Goal: Task Accomplishment & Management: Manage account settings

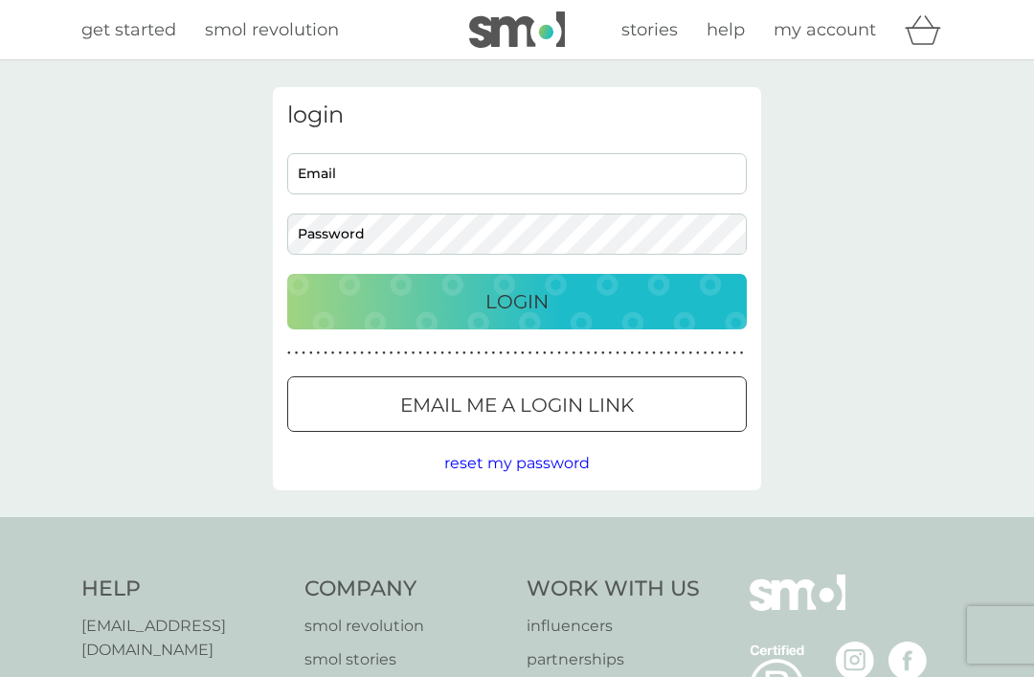
click at [354, 178] on input "Email" at bounding box center [517, 173] width 460 height 41
type input "sue.lovejoy@outlook.com"
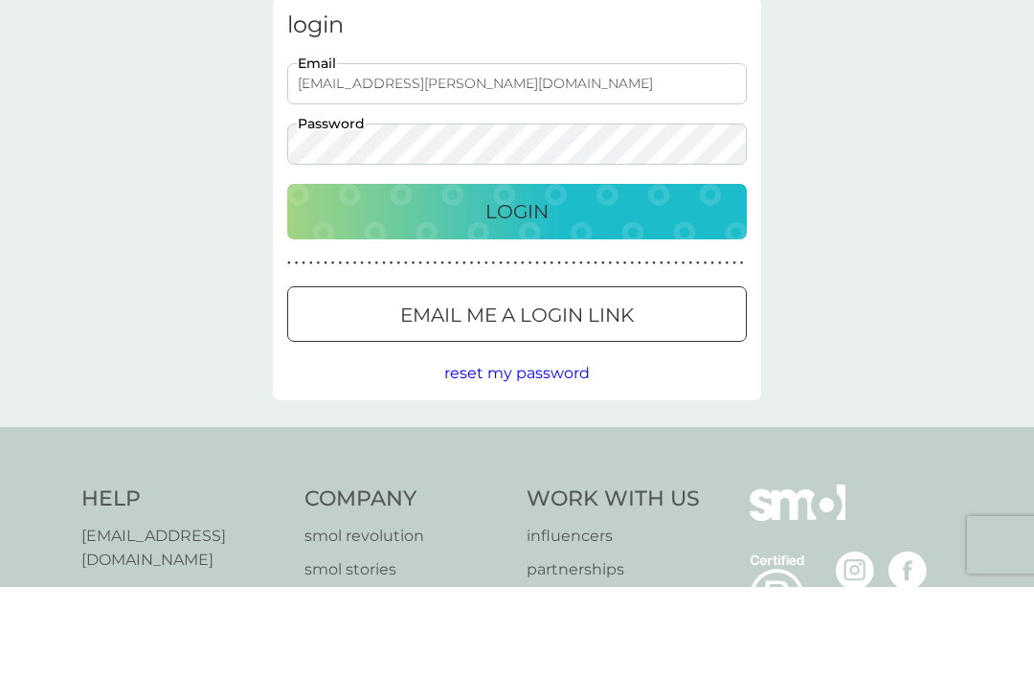
click at [533, 274] on button "Login" at bounding box center [517, 302] width 460 height 56
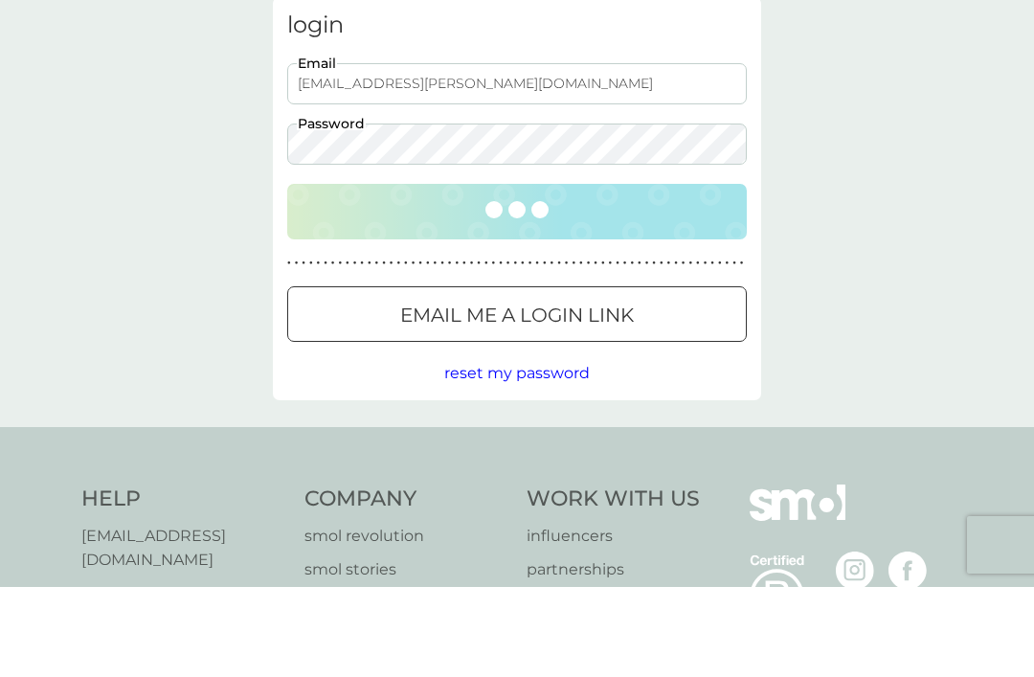
scroll to position [90, 0]
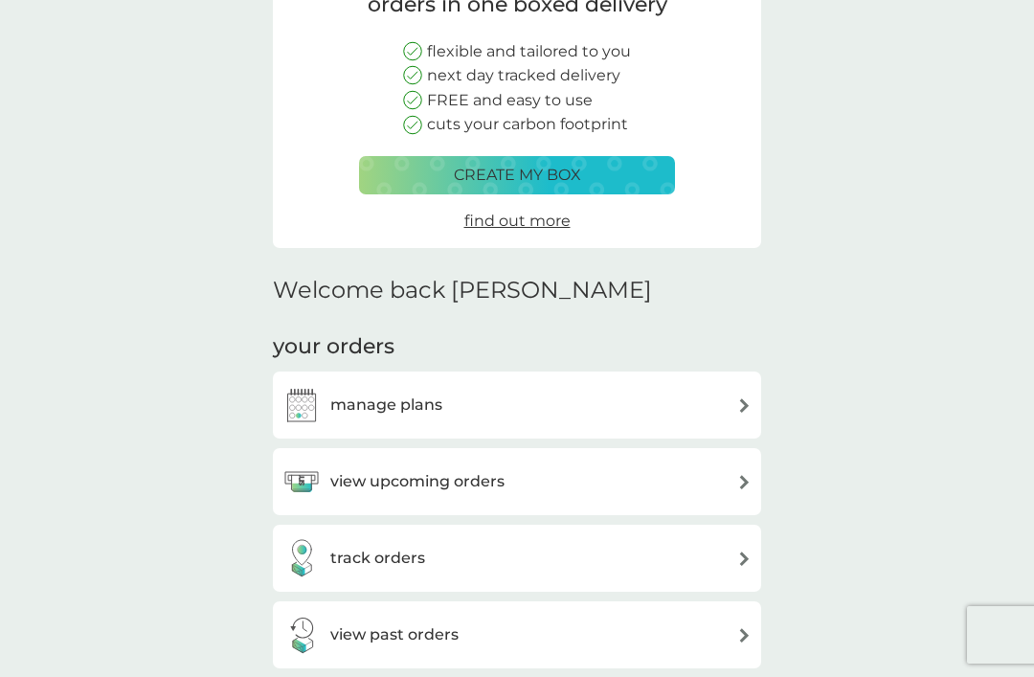
scroll to position [209, 0]
click at [739, 403] on img at bounding box center [744, 404] width 14 height 14
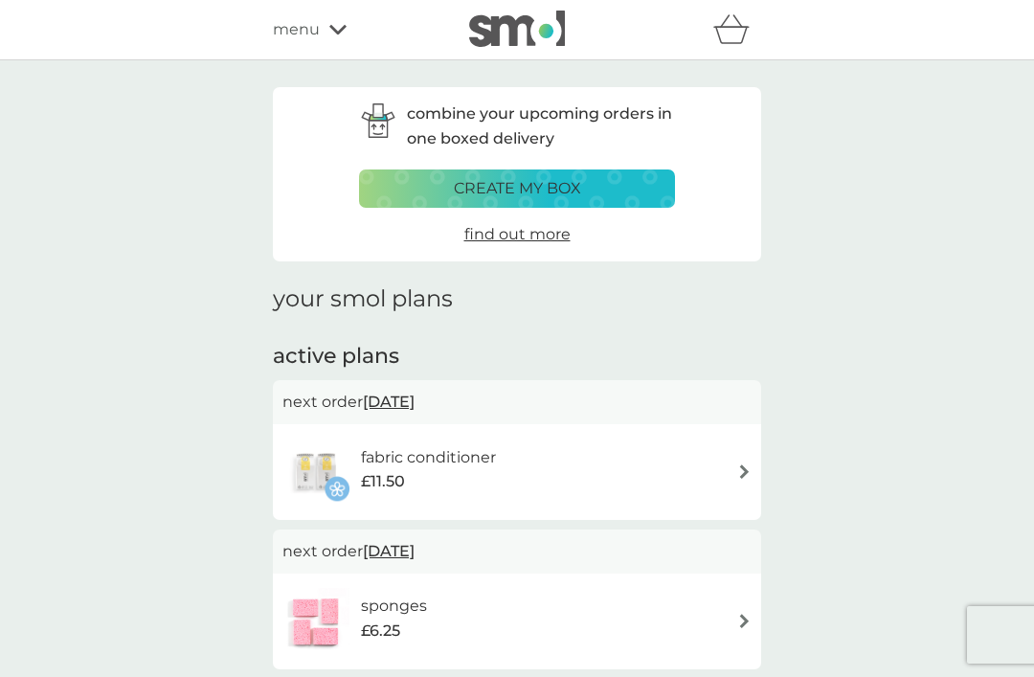
click at [738, 475] on img at bounding box center [744, 472] width 14 height 14
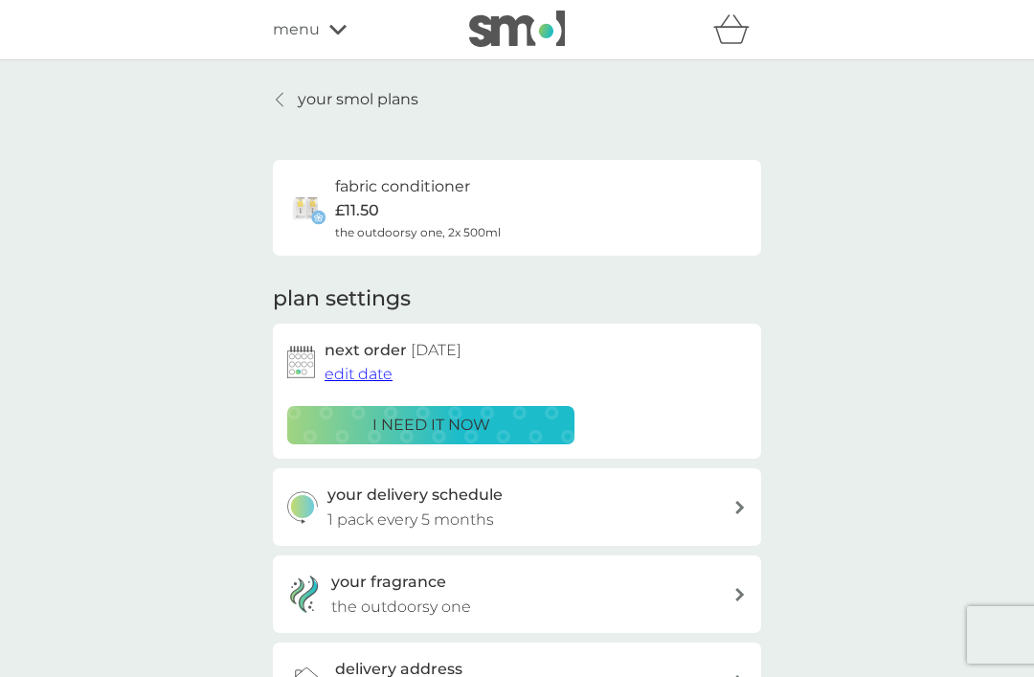
click at [736, 510] on icon at bounding box center [741, 507] width 10 height 13
select select "5"
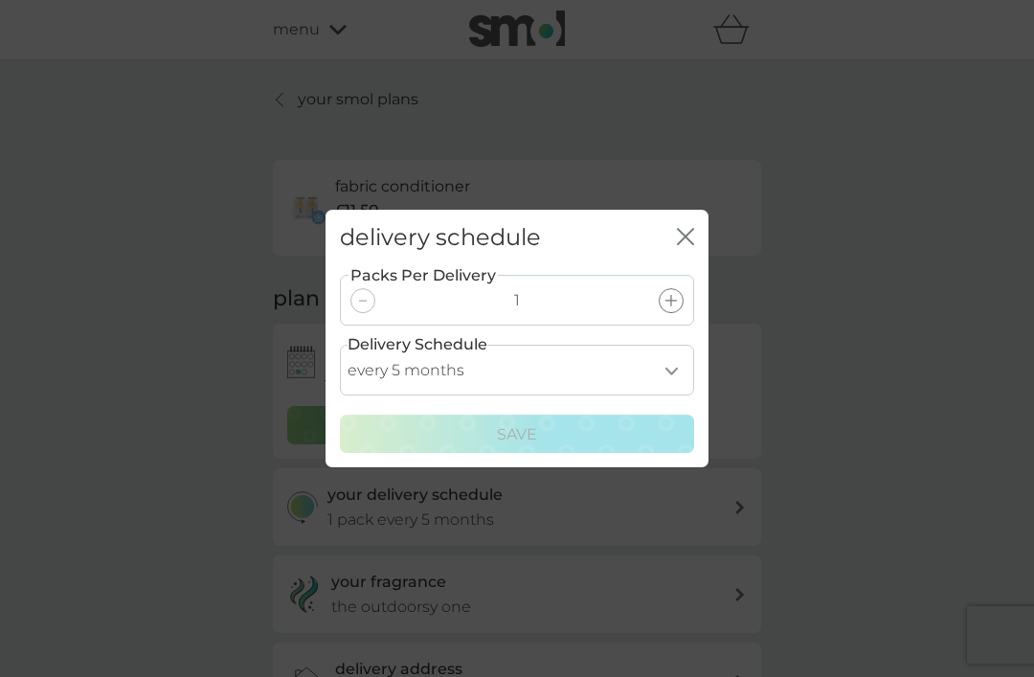
click at [689, 244] on icon "close" at bounding box center [690, 236] width 8 height 15
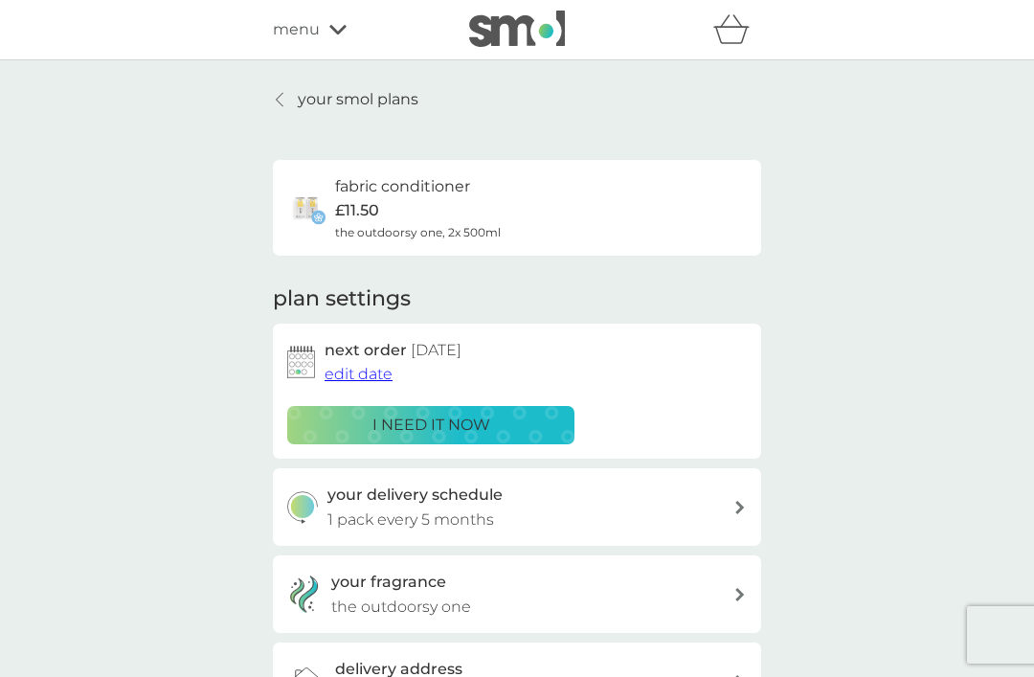
click at [379, 379] on span "edit date" at bounding box center [359, 374] width 68 height 18
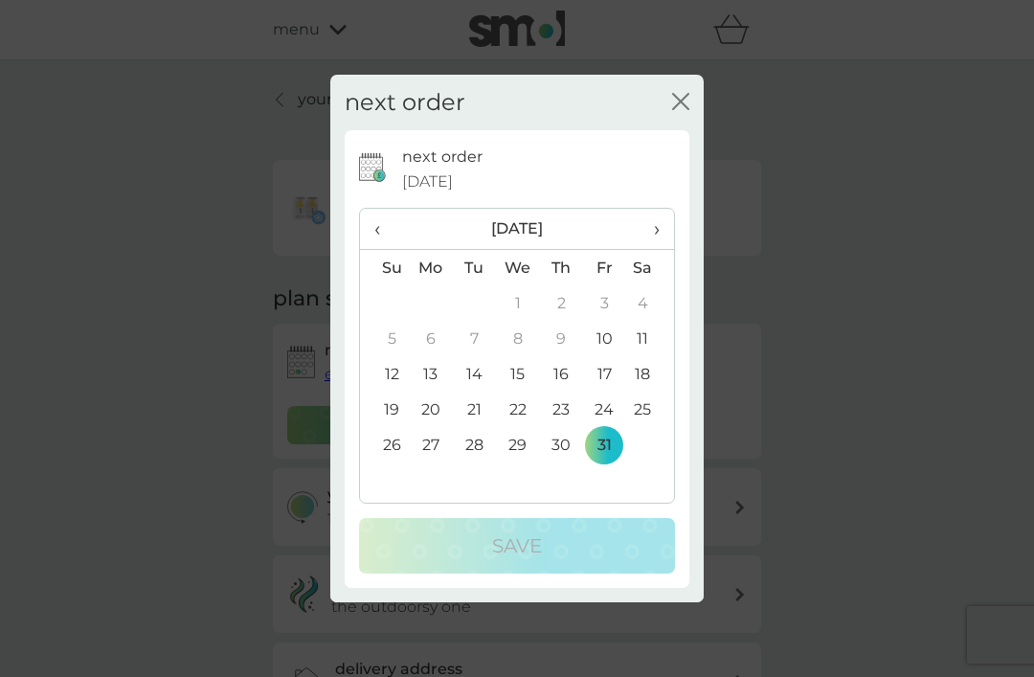
click at [658, 249] on span "›" at bounding box center [650, 229] width 19 height 40
click at [660, 249] on span "›" at bounding box center [650, 229] width 19 height 40
click at [615, 392] on td "19" at bounding box center [604, 373] width 43 height 35
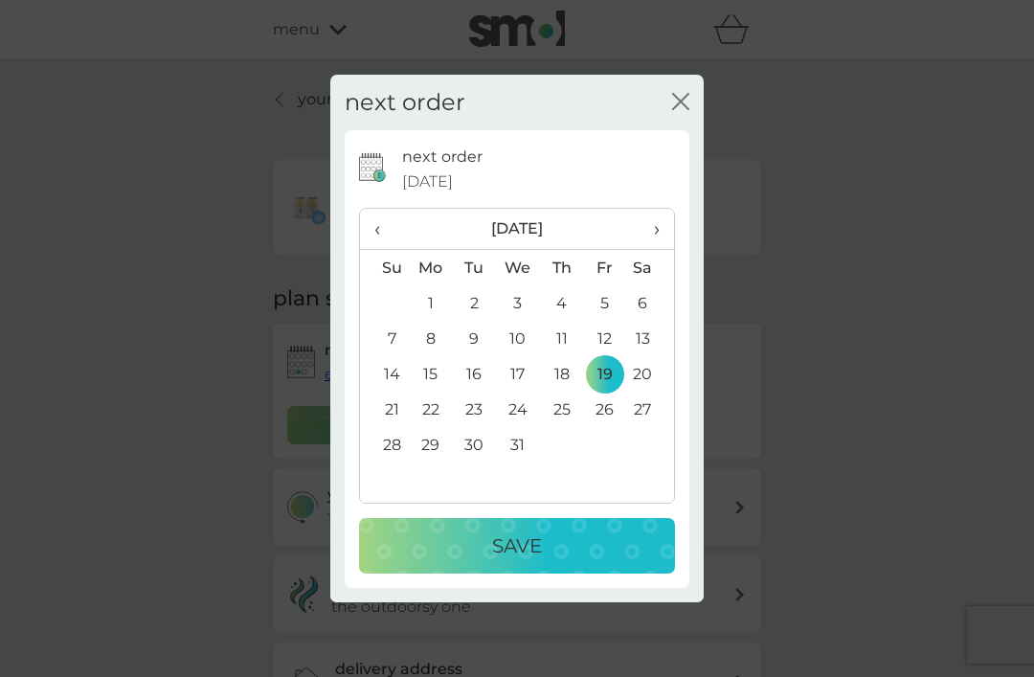
click at [528, 561] on p "Save" at bounding box center [517, 546] width 50 height 31
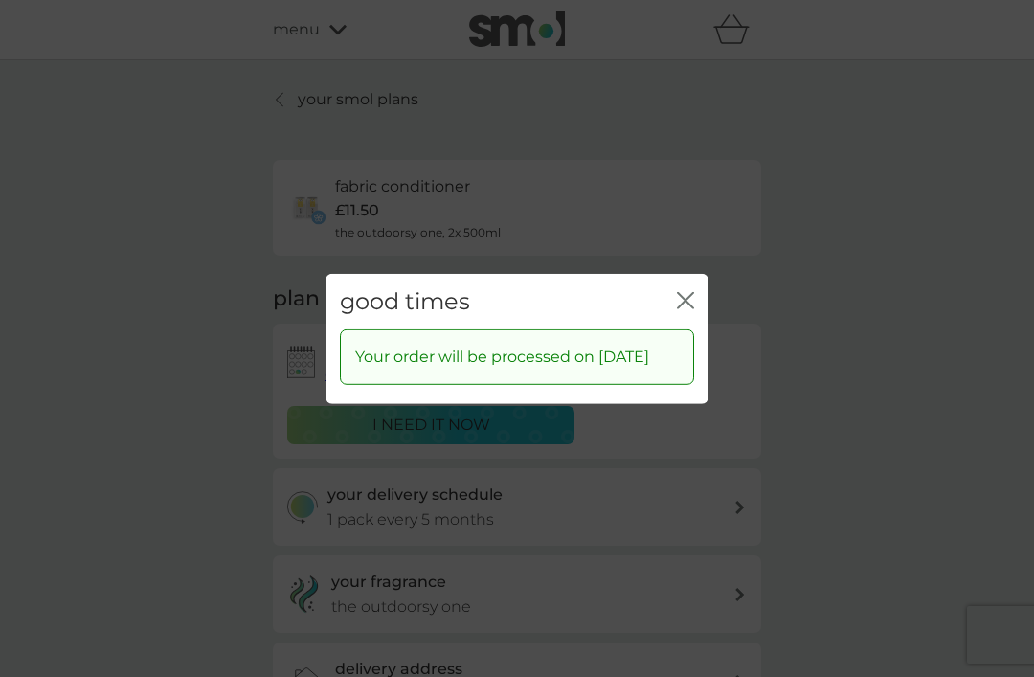
click at [684, 308] on icon "close" at bounding box center [685, 299] width 17 height 17
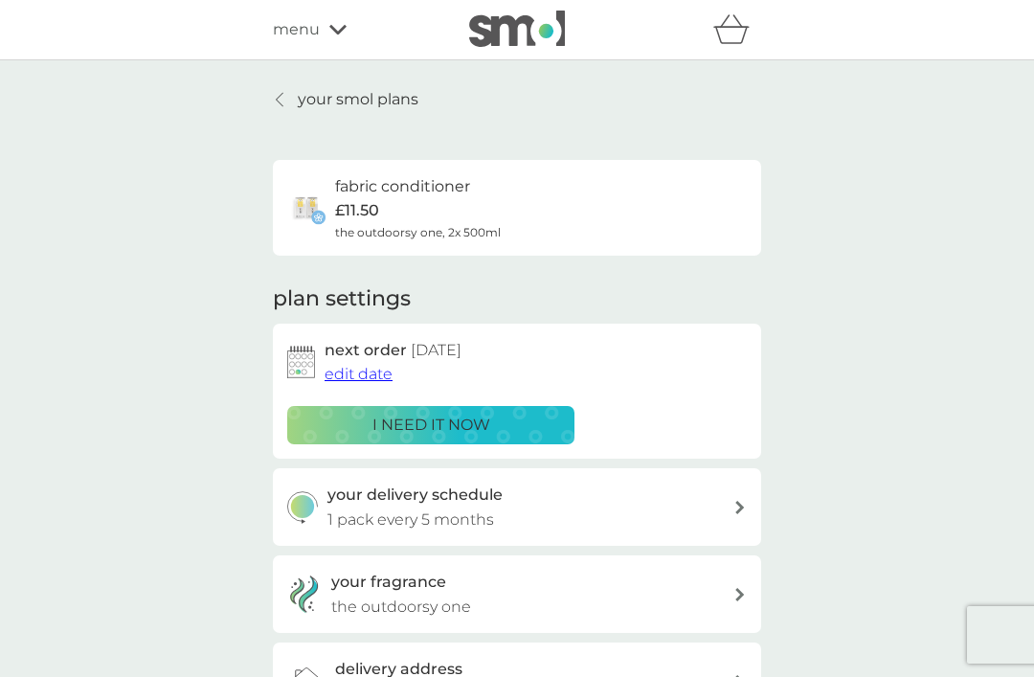
click at [398, 106] on p "your smol plans" at bounding box center [358, 99] width 121 height 25
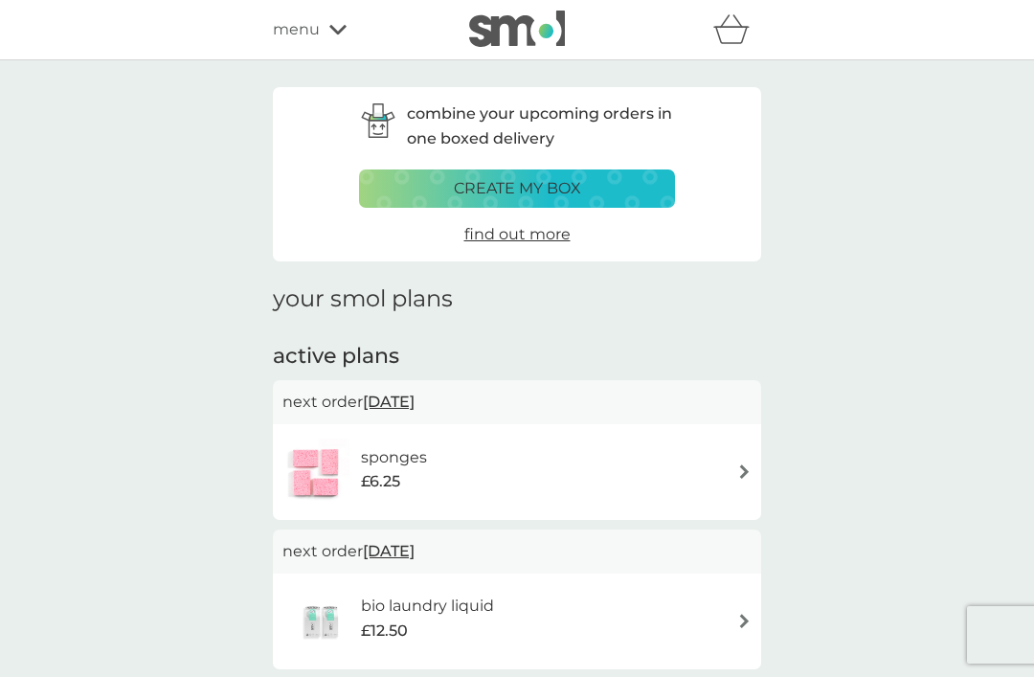
click at [739, 474] on img at bounding box center [744, 472] width 14 height 14
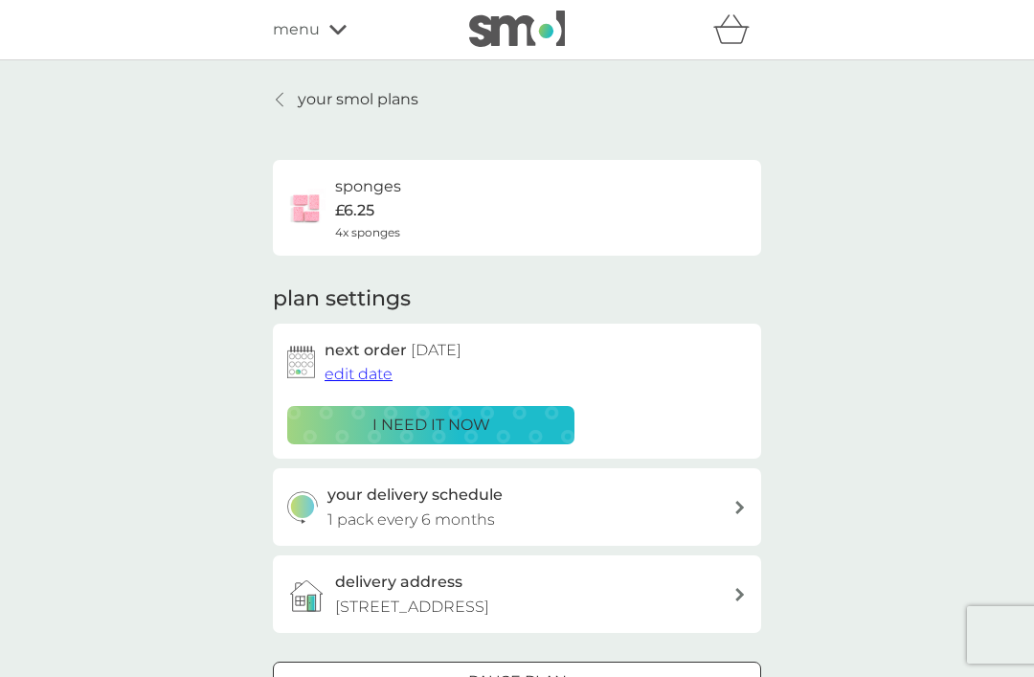
click at [380, 376] on span "edit date" at bounding box center [359, 374] width 68 height 18
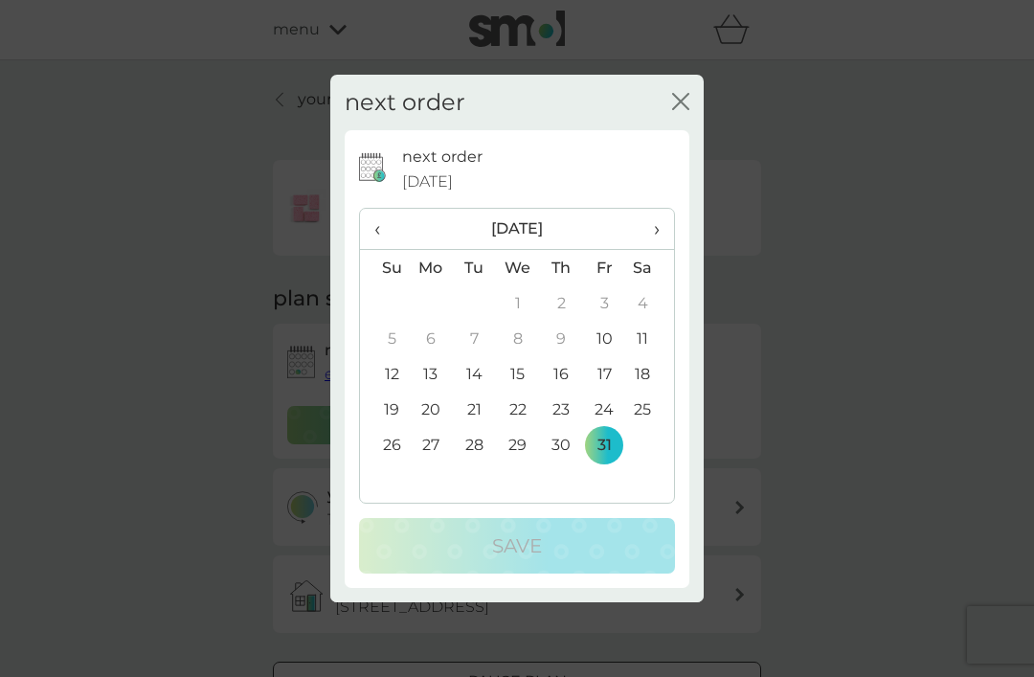
click at [664, 250] on th "›" at bounding box center [650, 229] width 48 height 41
click at [661, 250] on th "›" at bounding box center [650, 229] width 48 height 41
click at [610, 392] on td "19" at bounding box center [604, 373] width 43 height 35
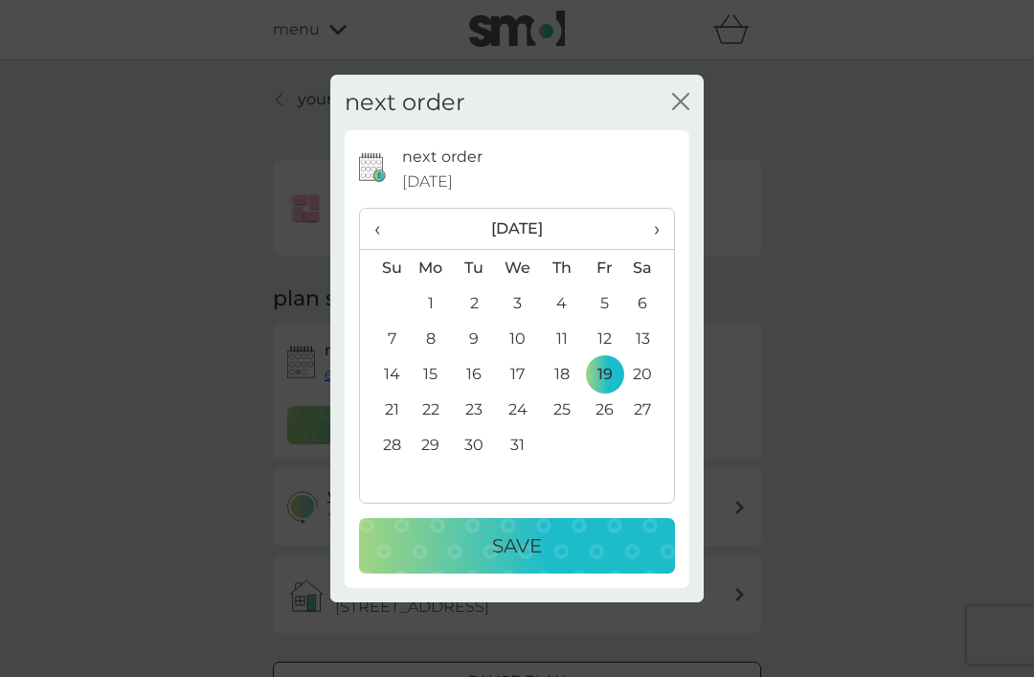
click at [523, 561] on p "Save" at bounding box center [517, 546] width 50 height 31
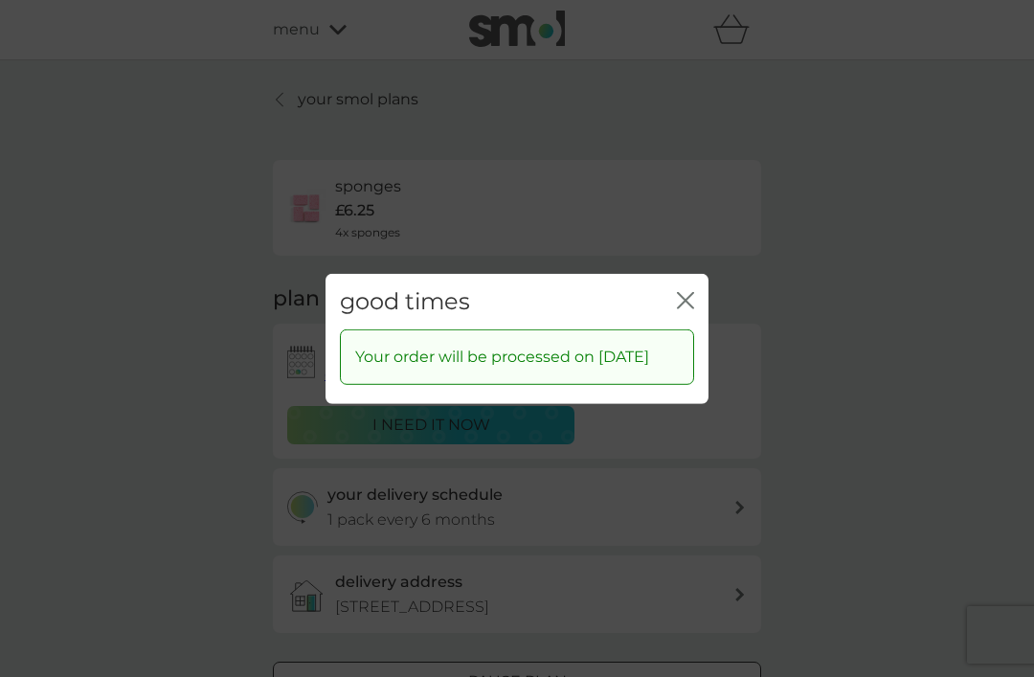
click at [689, 307] on icon "close" at bounding box center [690, 299] width 8 height 15
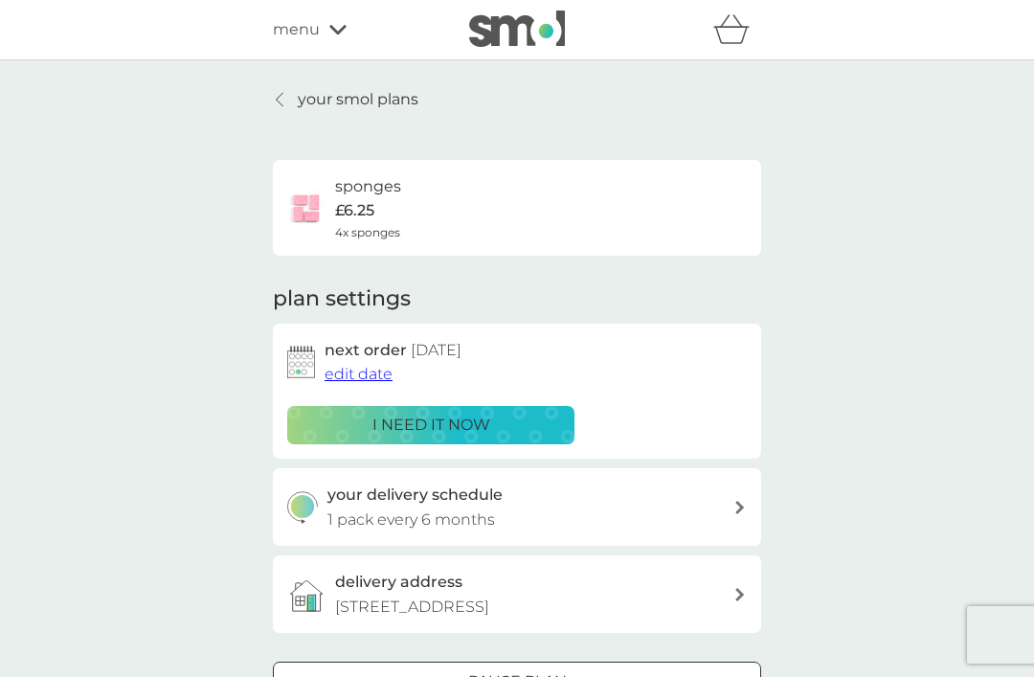
click at [402, 109] on p "your smol plans" at bounding box center [358, 99] width 121 height 25
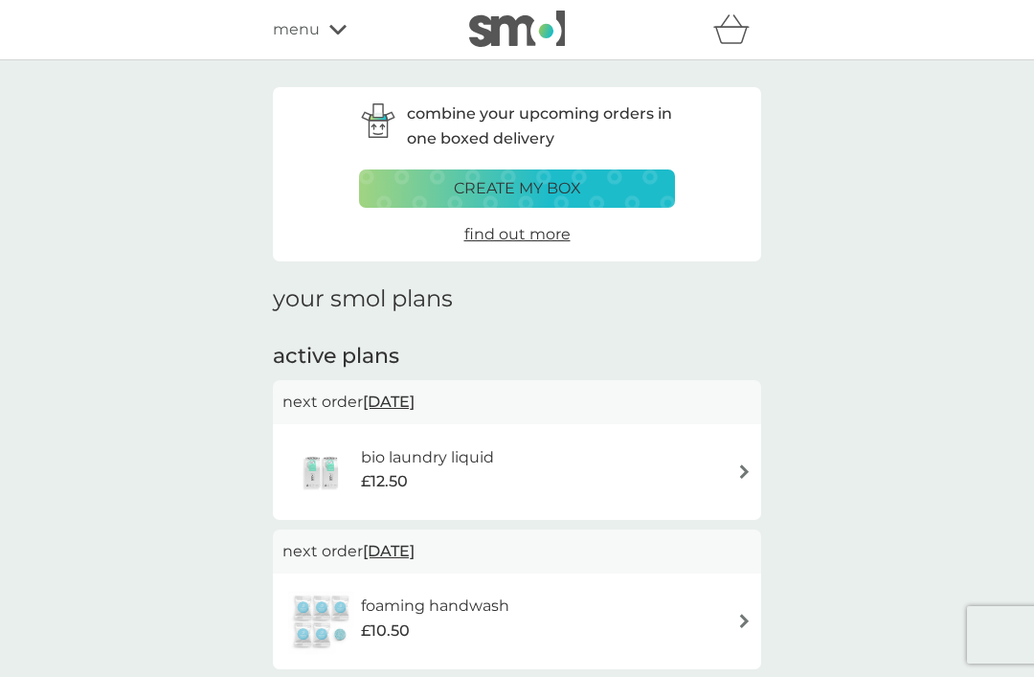
click at [731, 475] on div "bio laundry liquid £12.50" at bounding box center [517, 472] width 469 height 67
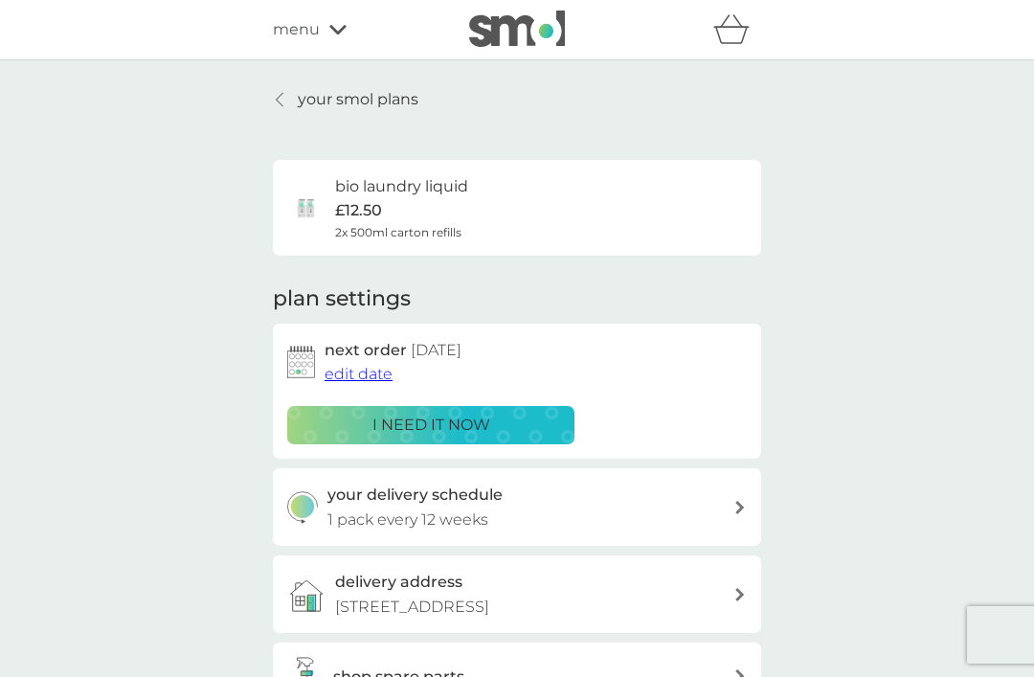
click at [383, 379] on span "edit date" at bounding box center [359, 374] width 68 height 18
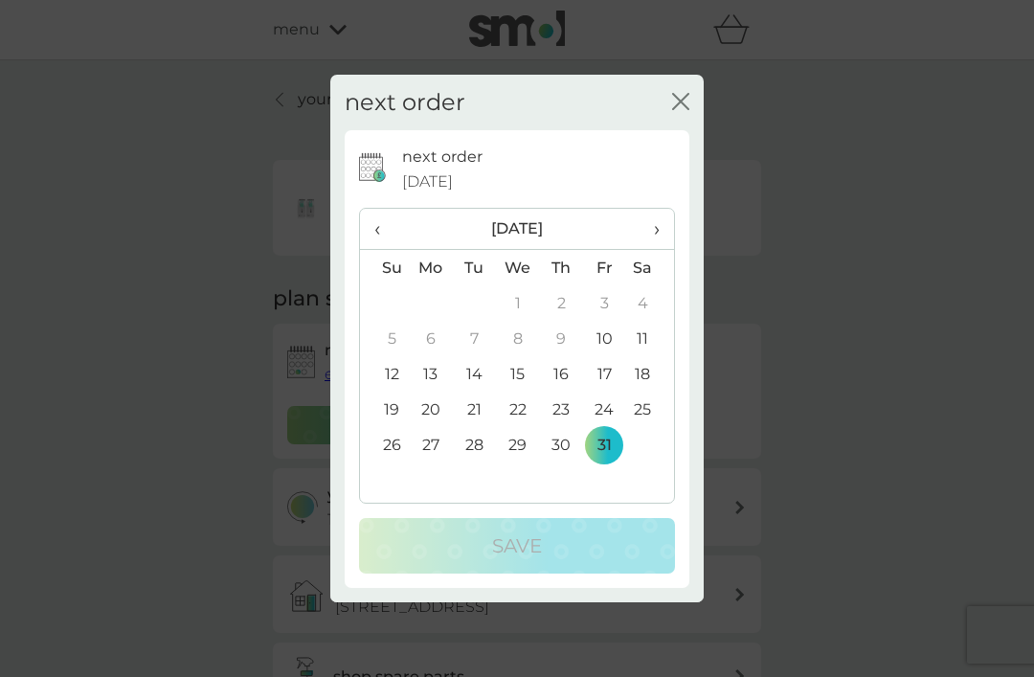
click at [653, 249] on span "›" at bounding box center [650, 229] width 19 height 40
click at [657, 249] on span "›" at bounding box center [650, 229] width 19 height 40
click at [603, 392] on td "19" at bounding box center [604, 373] width 43 height 35
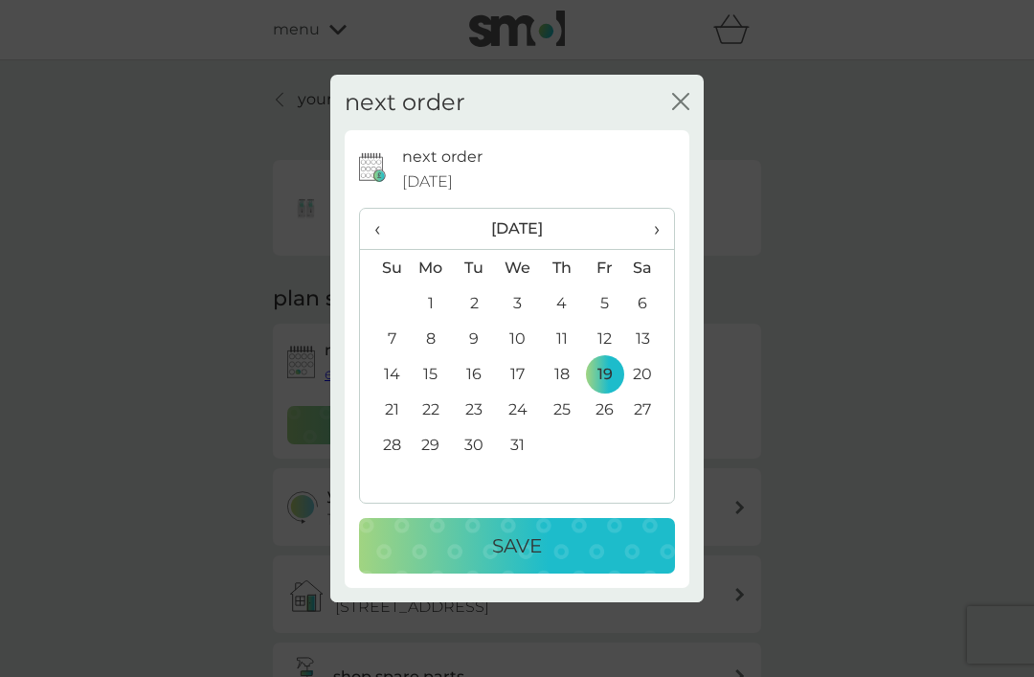
click at [526, 561] on p "Save" at bounding box center [517, 546] width 50 height 31
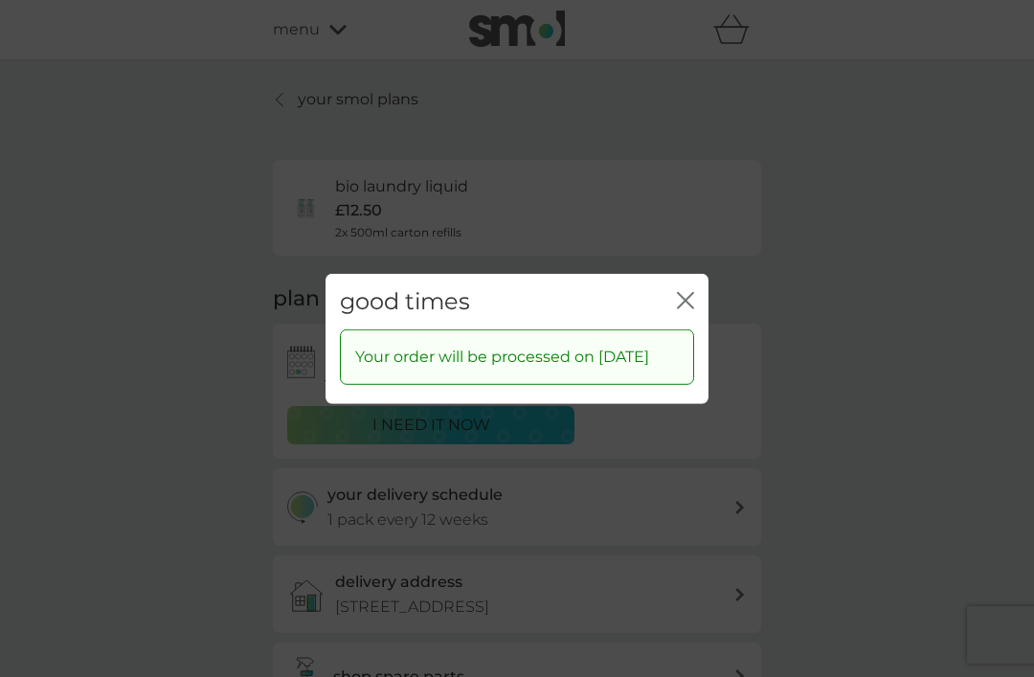
click at [690, 308] on icon "close" at bounding box center [685, 299] width 17 height 17
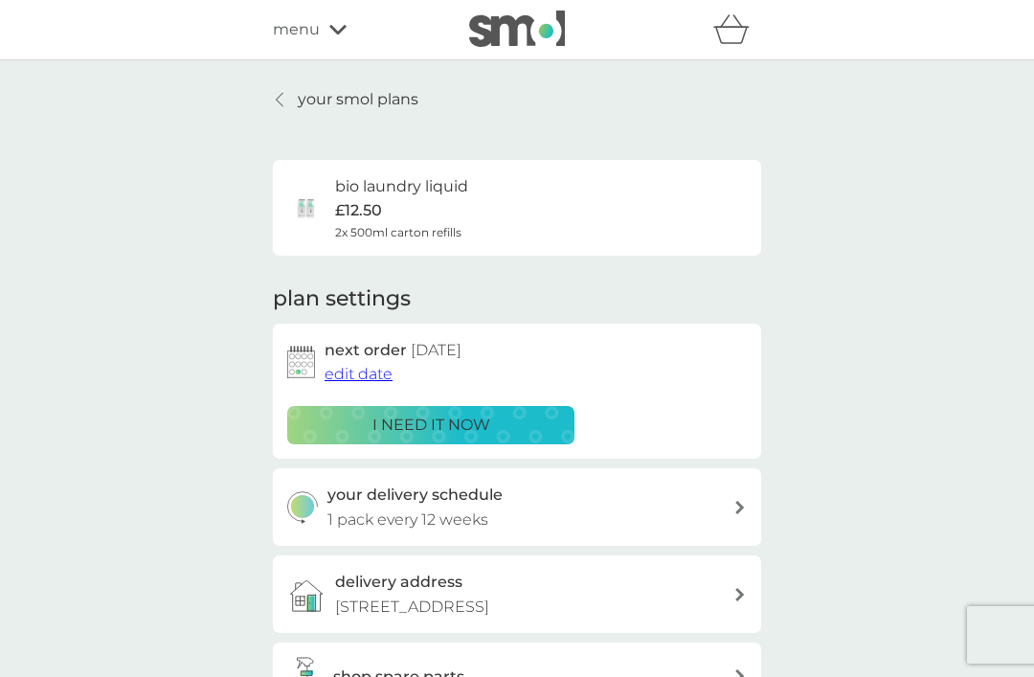
click at [403, 106] on p "your smol plans" at bounding box center [358, 99] width 121 height 25
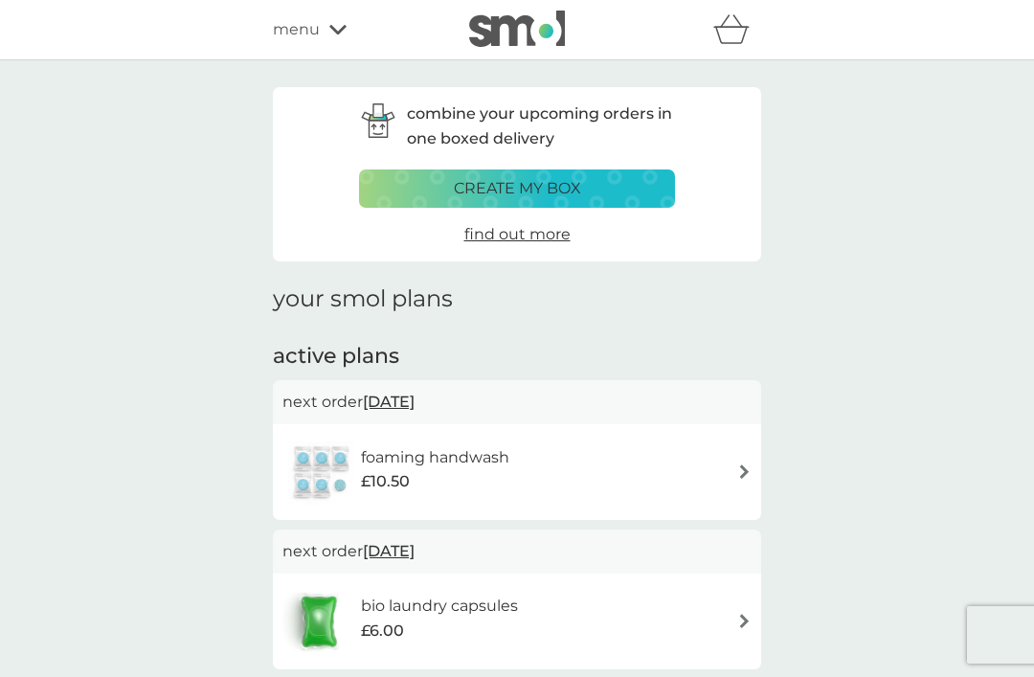
click at [742, 479] on div "foaming handwash £10.50" at bounding box center [517, 472] width 469 height 67
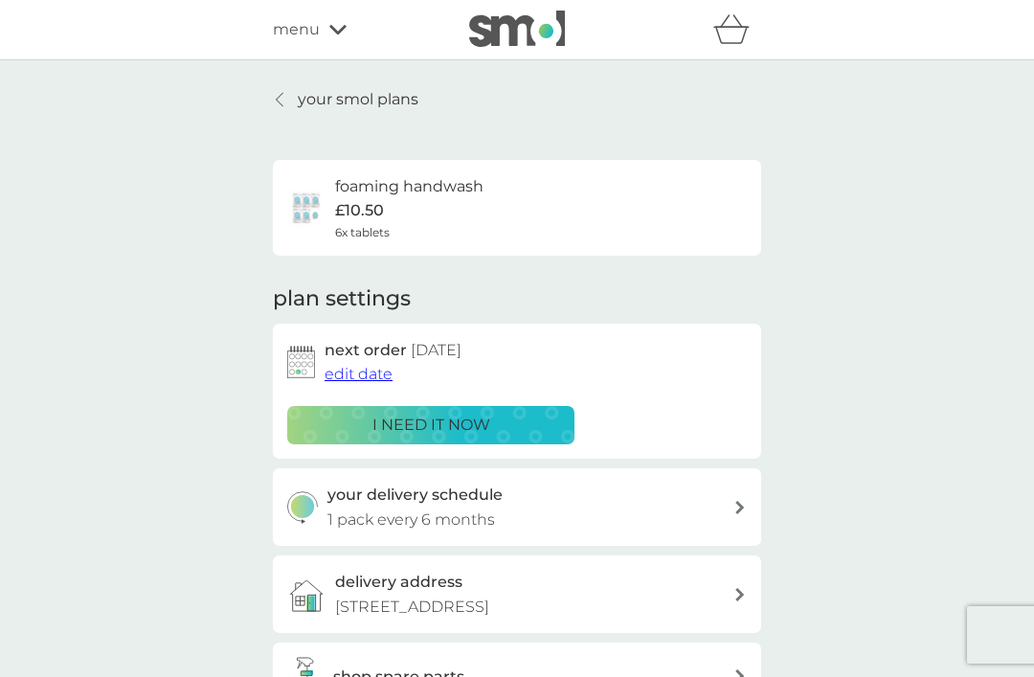
click at [373, 377] on span "edit date" at bounding box center [359, 374] width 68 height 18
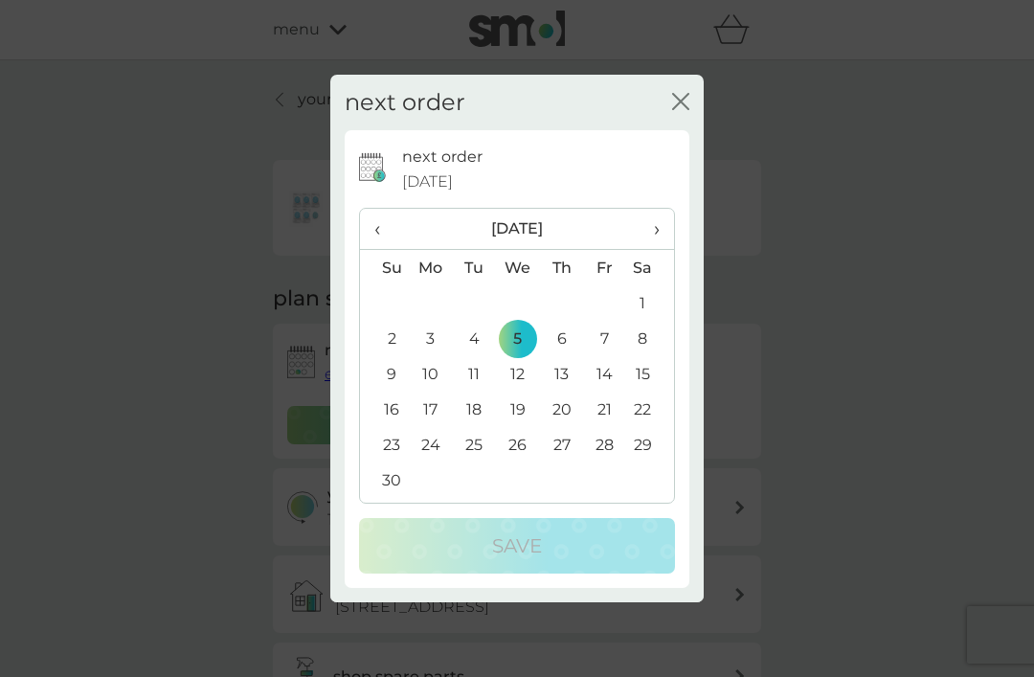
click at [667, 250] on th "›" at bounding box center [650, 229] width 48 height 41
click at [606, 392] on td "19" at bounding box center [604, 373] width 43 height 35
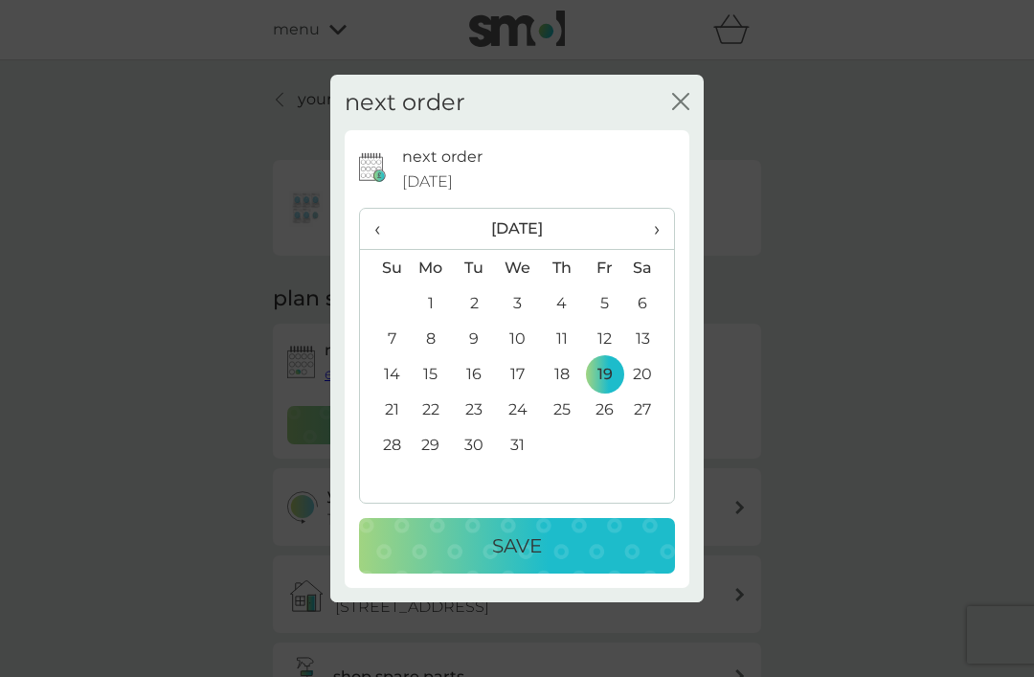
click at [526, 561] on p "Save" at bounding box center [517, 546] width 50 height 31
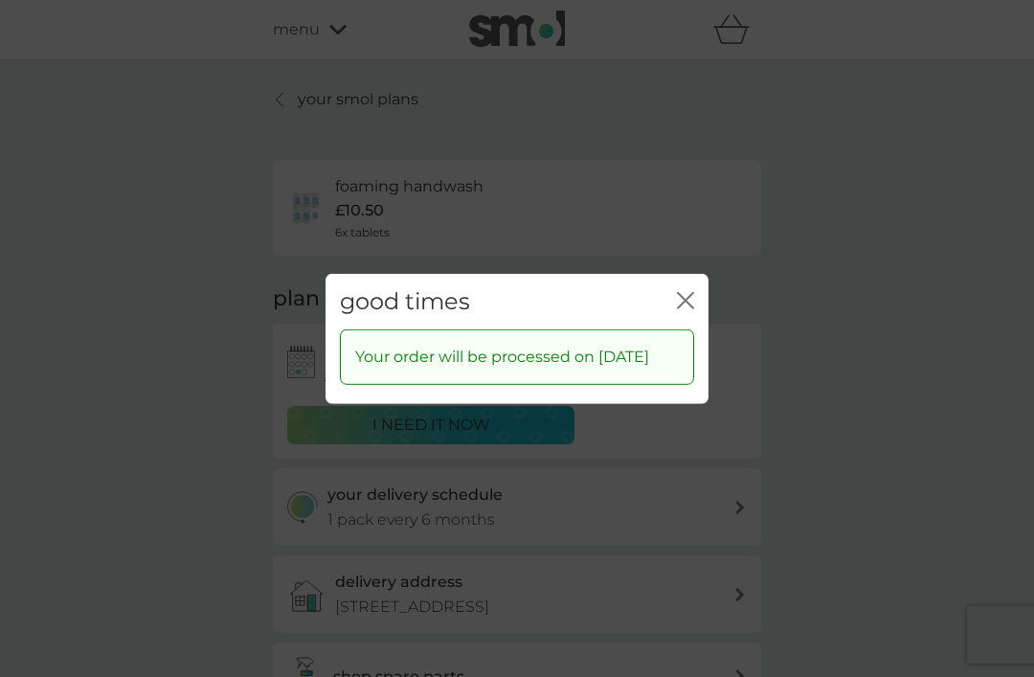
click at [692, 307] on icon "close" at bounding box center [690, 299] width 8 height 15
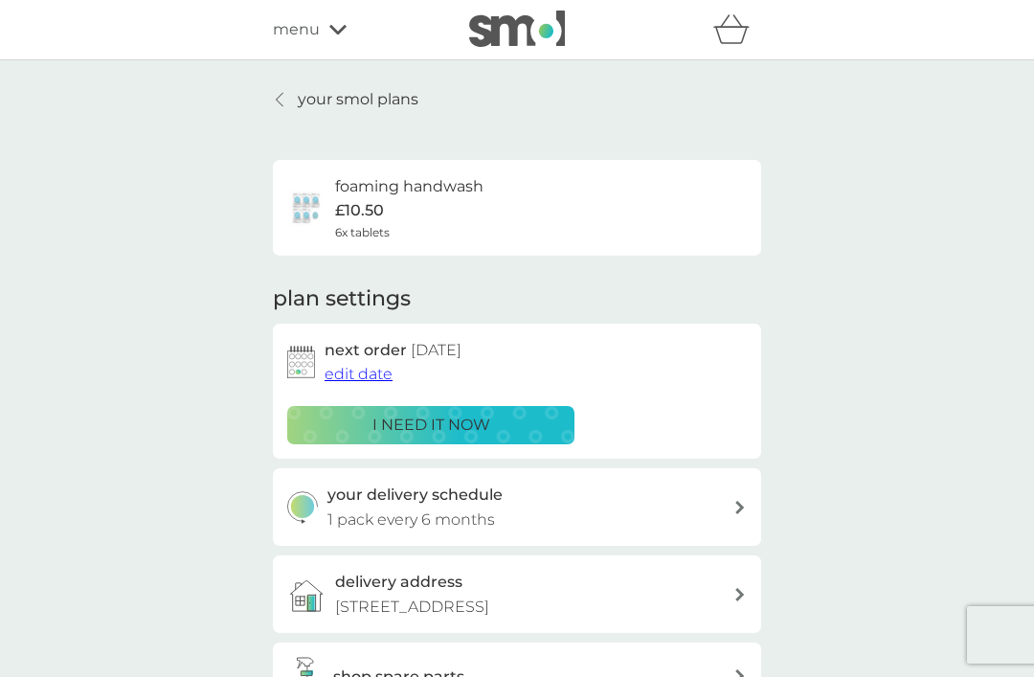
click at [375, 107] on p "your smol plans" at bounding box center [358, 99] width 121 height 25
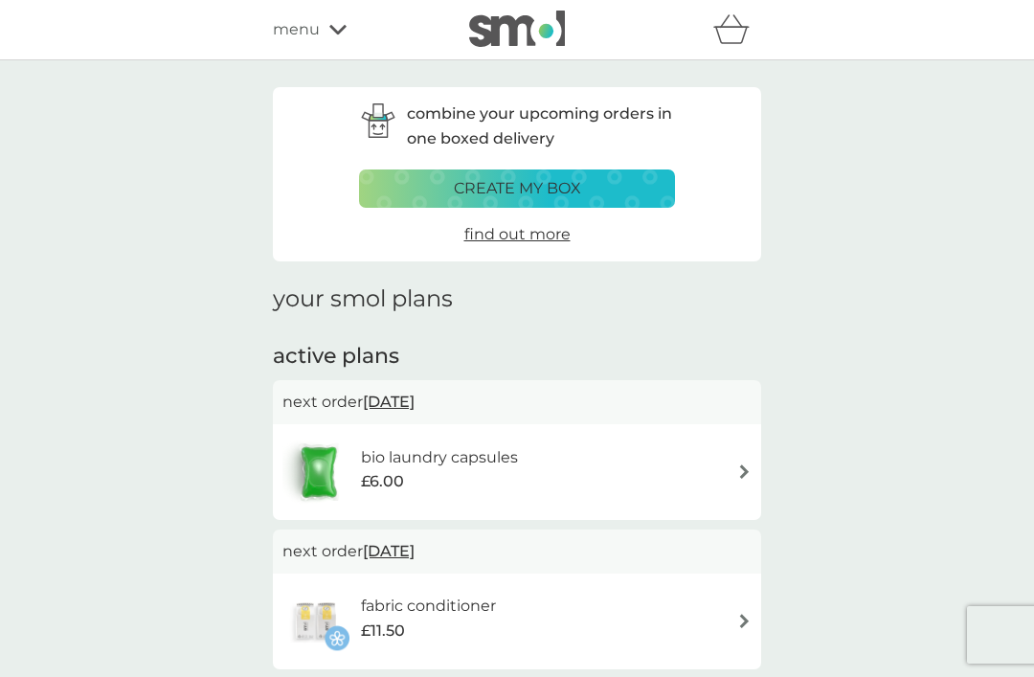
click at [734, 474] on div "bio laundry capsules £6.00" at bounding box center [517, 472] width 469 height 67
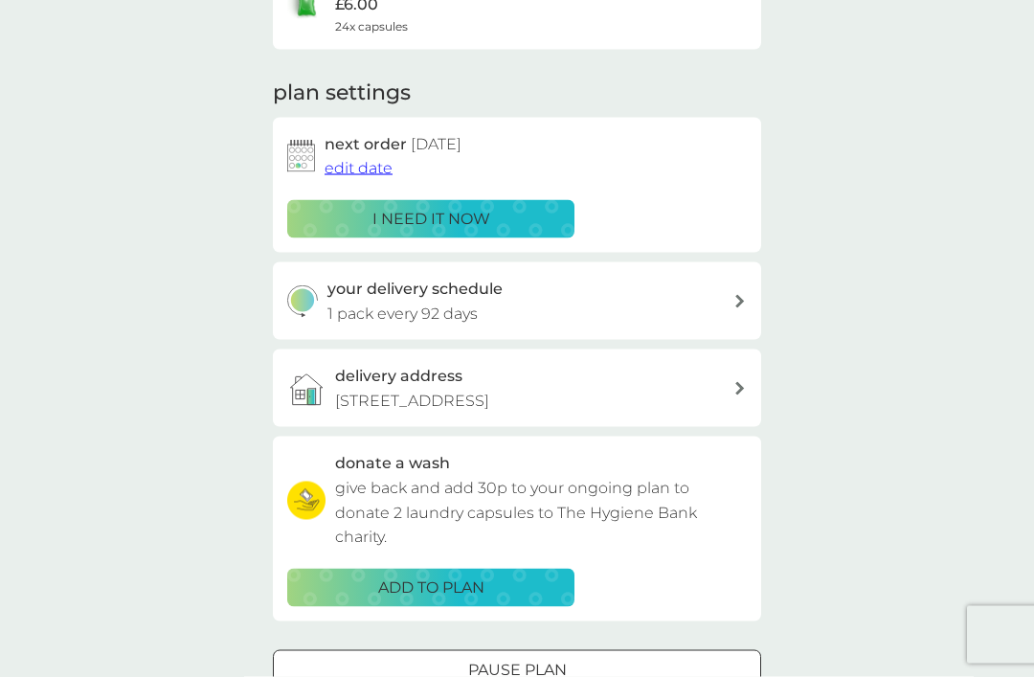
scroll to position [207, 0]
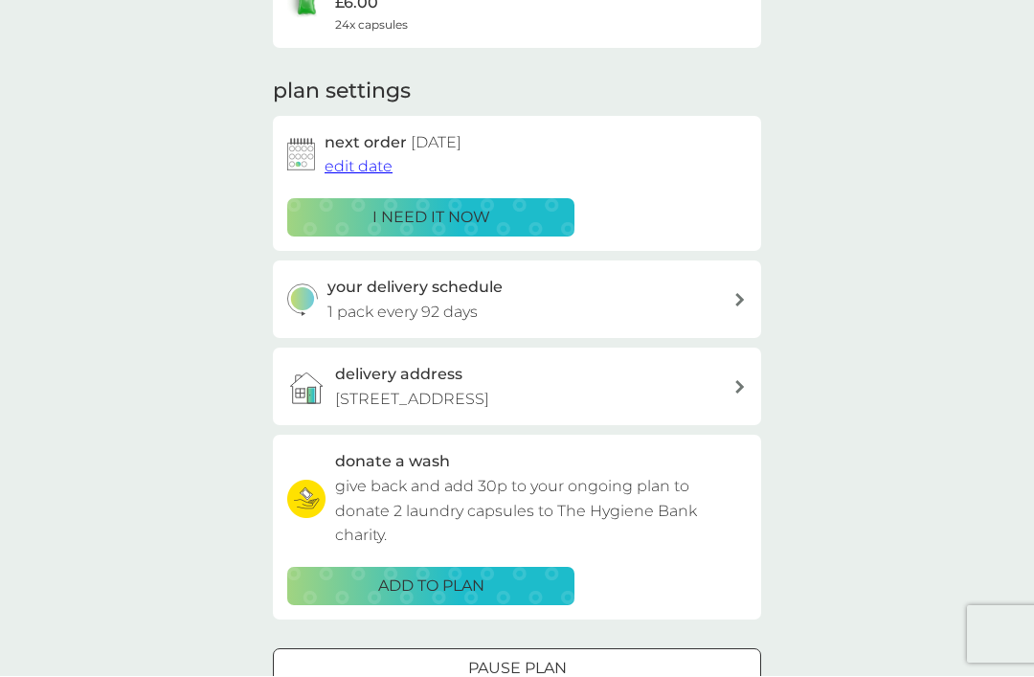
click at [562, 659] on p "Pause plan" at bounding box center [517, 669] width 99 height 25
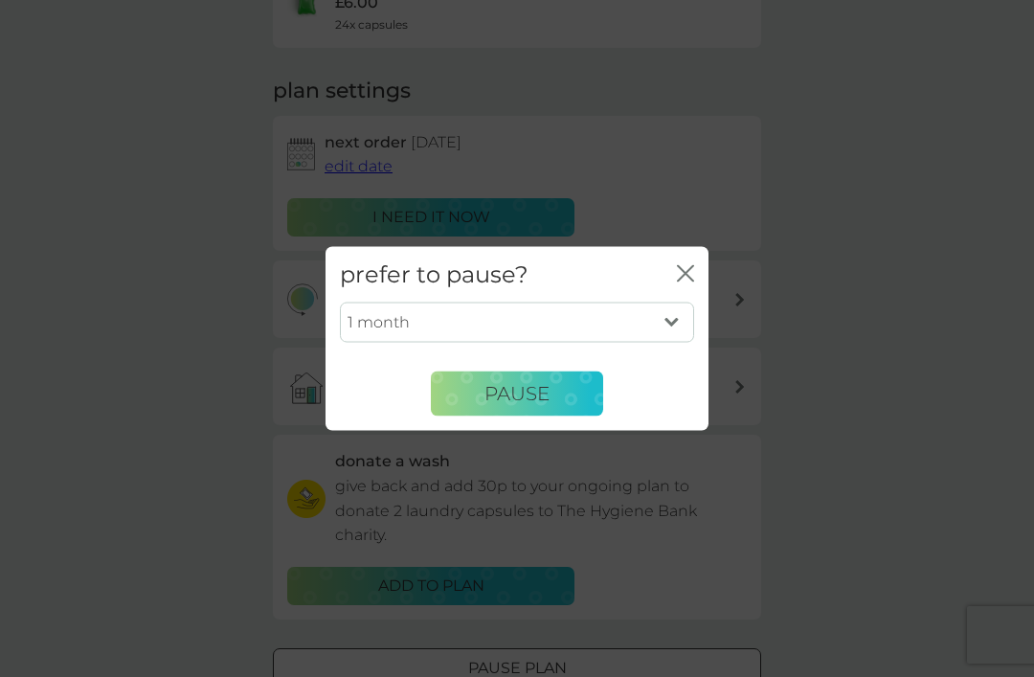
click at [672, 343] on select "1 month 2 months 3 months 4 months 5 months 6 months" at bounding box center [517, 323] width 354 height 40
select select "4"
click at [485, 417] on button "Pause" at bounding box center [517, 394] width 172 height 46
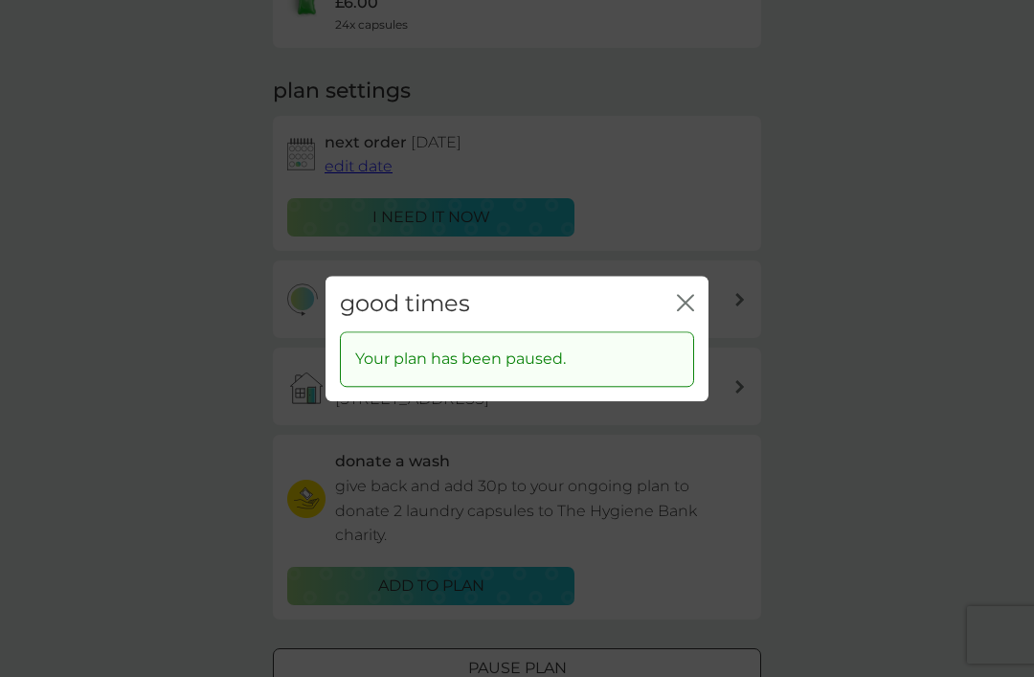
click at [690, 311] on icon "close" at bounding box center [685, 302] width 17 height 17
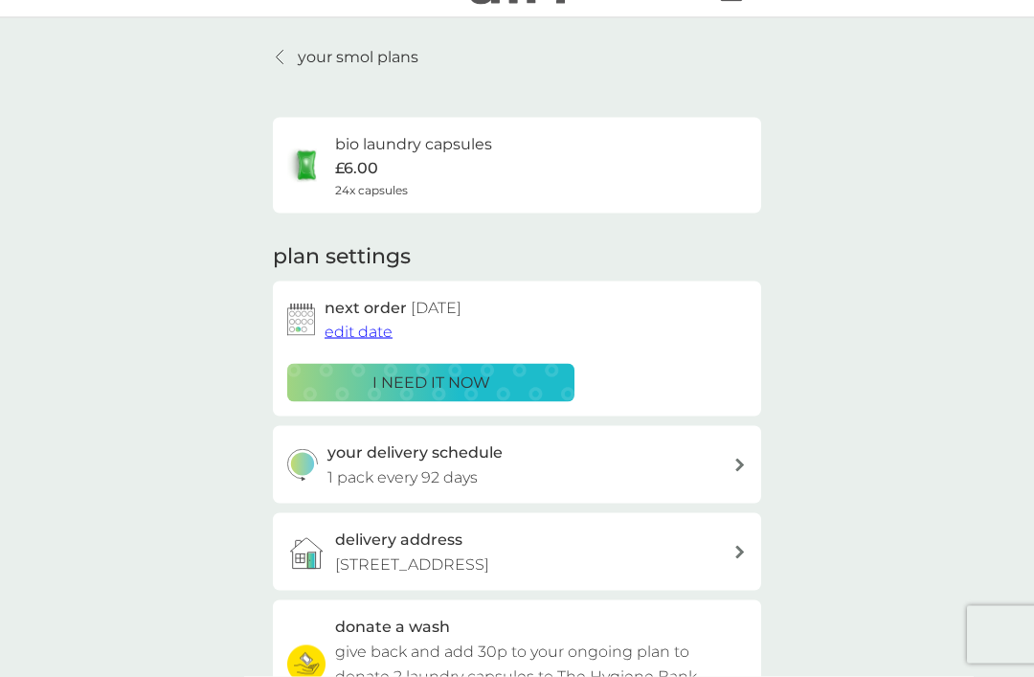
scroll to position [0, 0]
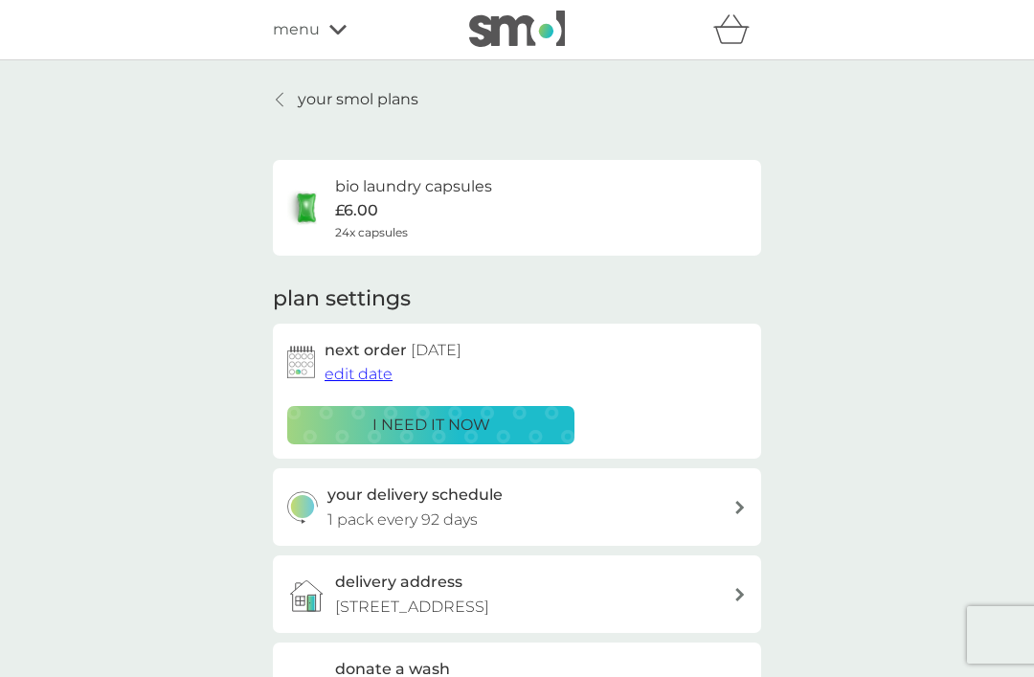
click at [381, 106] on p "your smol plans" at bounding box center [358, 99] width 121 height 25
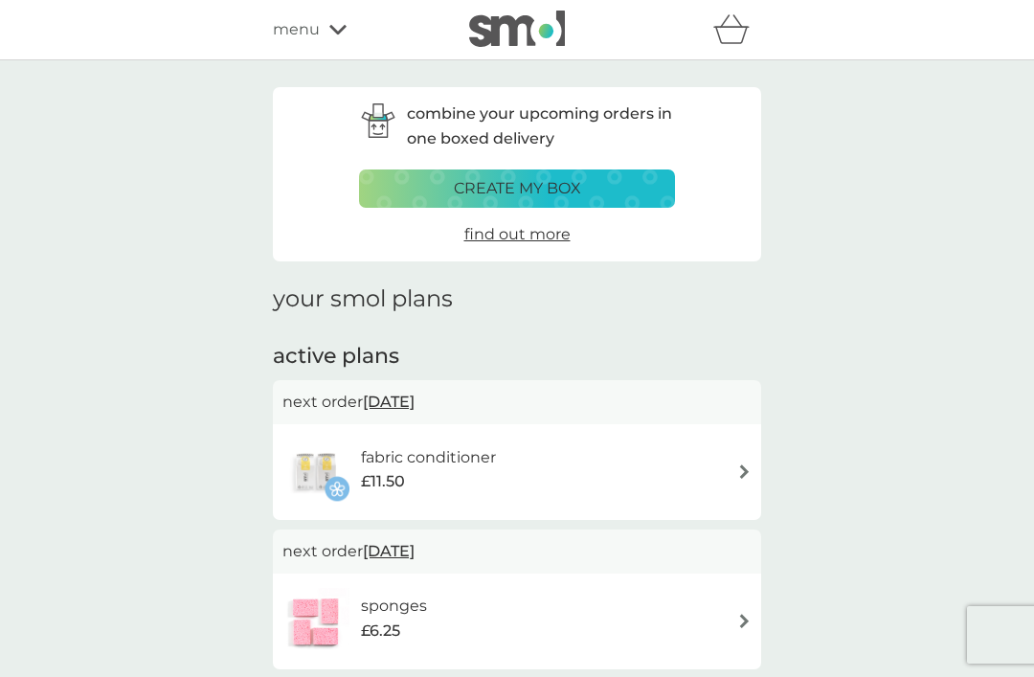
click at [331, 28] on icon at bounding box center [337, 30] width 17 height 10
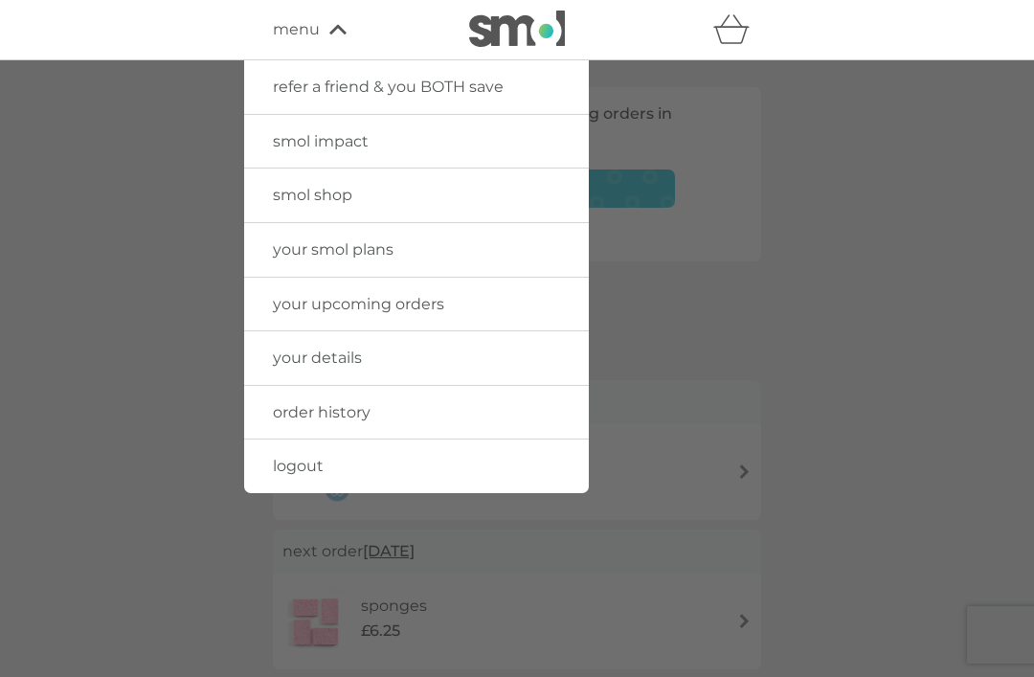
click at [313, 478] on link "logout" at bounding box center [416, 467] width 345 height 54
